Goal: Task Accomplishment & Management: Use online tool/utility

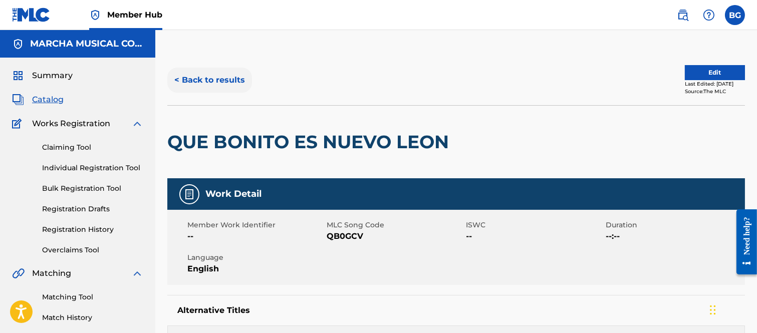
click at [178, 78] on button "< Back to results" at bounding box center [209, 80] width 85 height 25
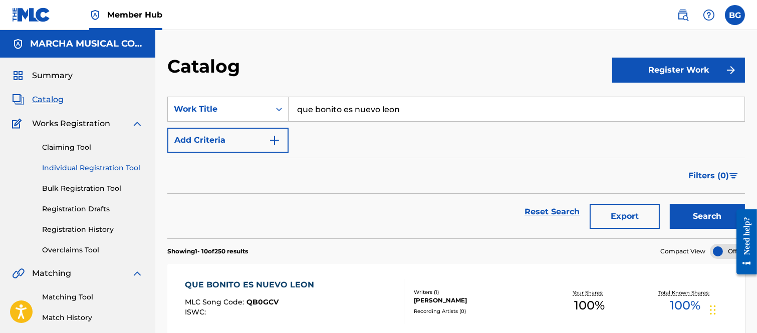
click at [97, 168] on link "Individual Registration Tool" at bounding box center [92, 168] width 101 height 11
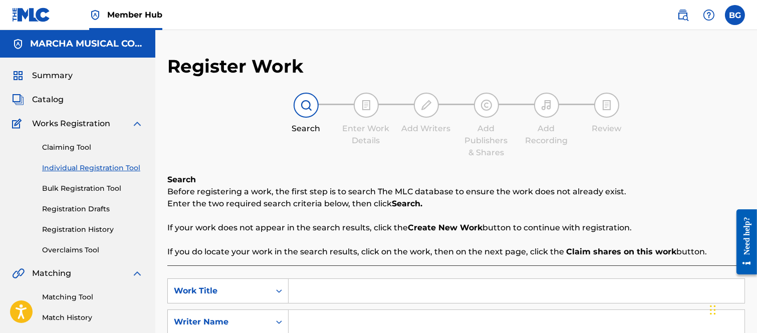
click at [342, 287] on input "Search Form" at bounding box center [516, 291] width 456 height 24
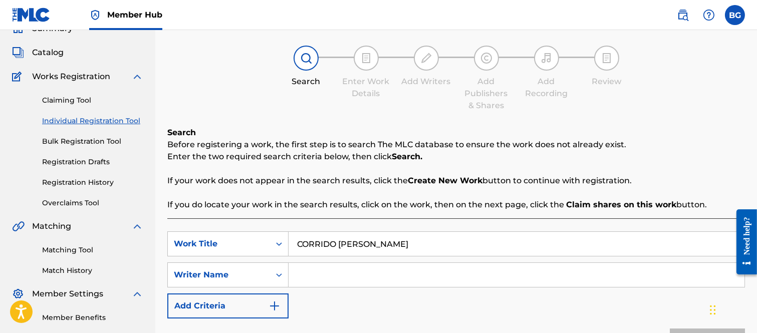
scroll to position [111, 0]
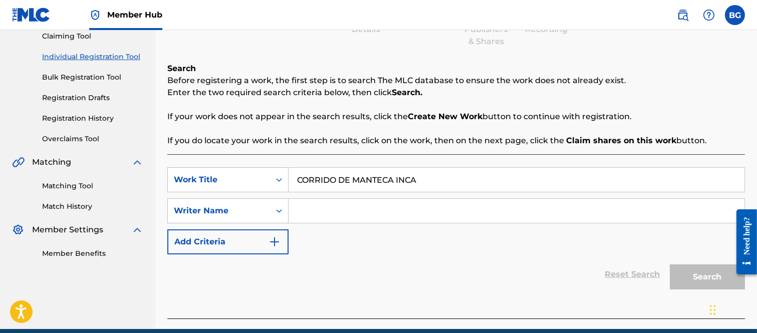
type input "CORRIDO DE MANTECA INCA"
click at [309, 208] on input "Search Form" at bounding box center [516, 211] width 456 height 24
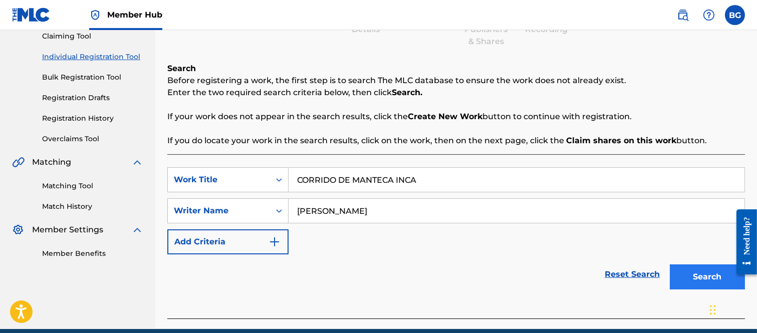
type input "[PERSON_NAME]"
click at [689, 274] on button "Search" at bounding box center [707, 276] width 75 height 25
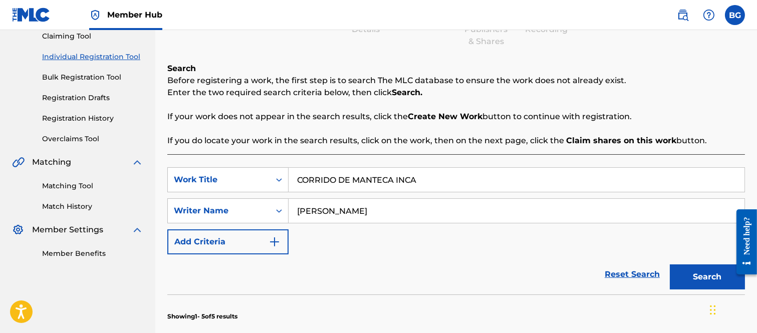
scroll to position [278, 0]
